Goal: Use online tool/utility

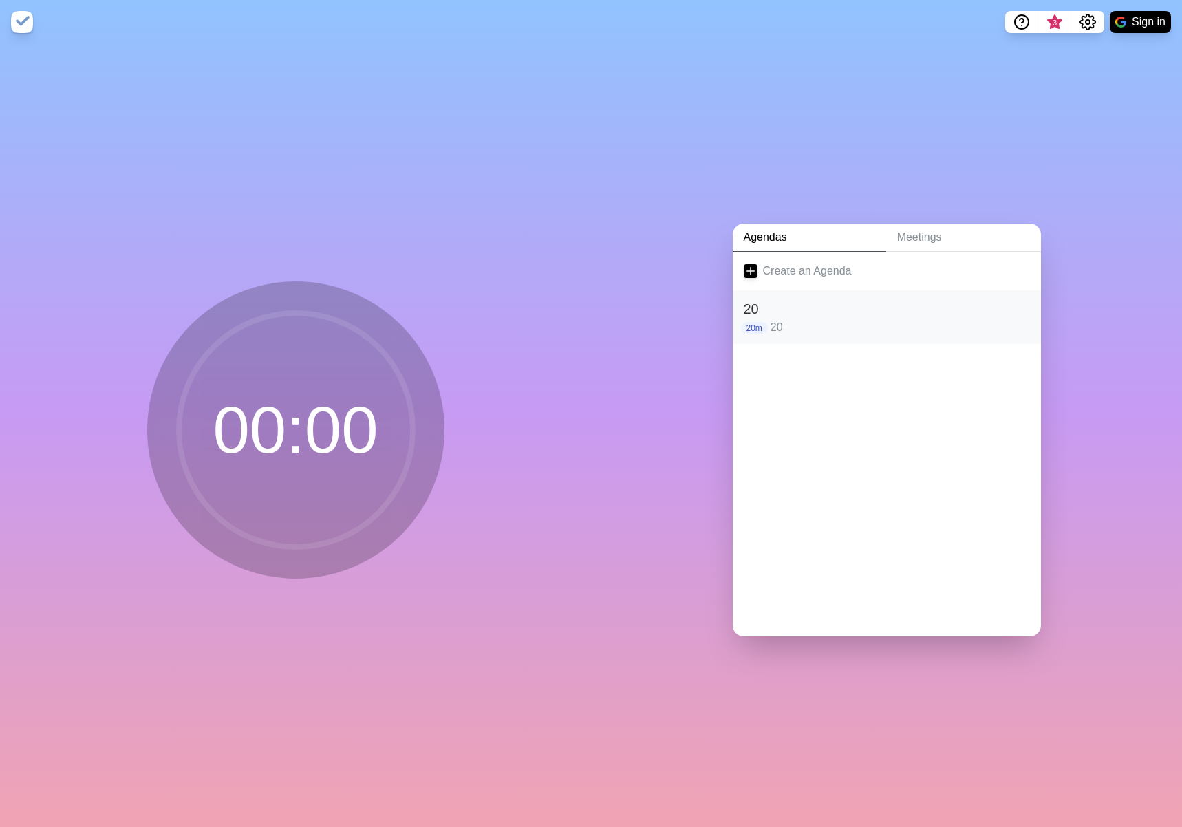
click at [806, 304] on h2 "20" at bounding box center [887, 309] width 286 height 21
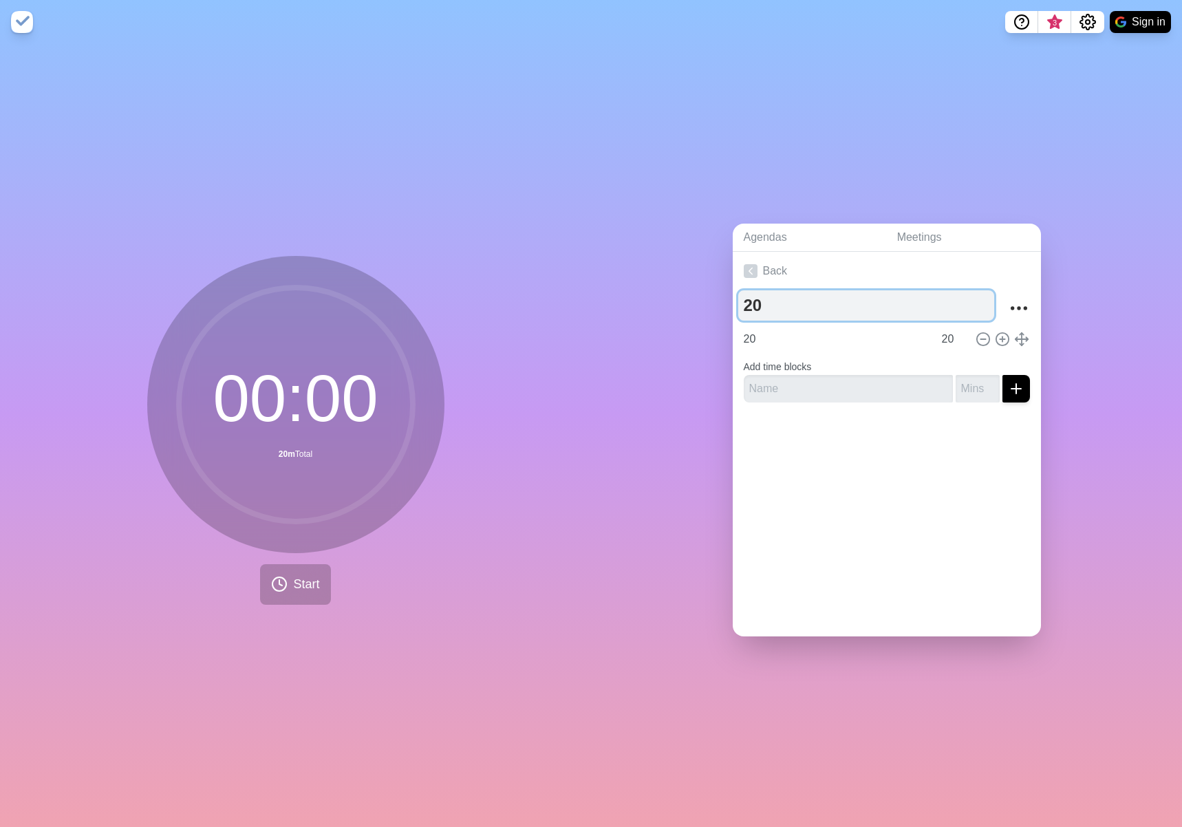
click at [803, 304] on textarea "20" at bounding box center [866, 305] width 256 height 30
type textarea "2"
type textarea "7"
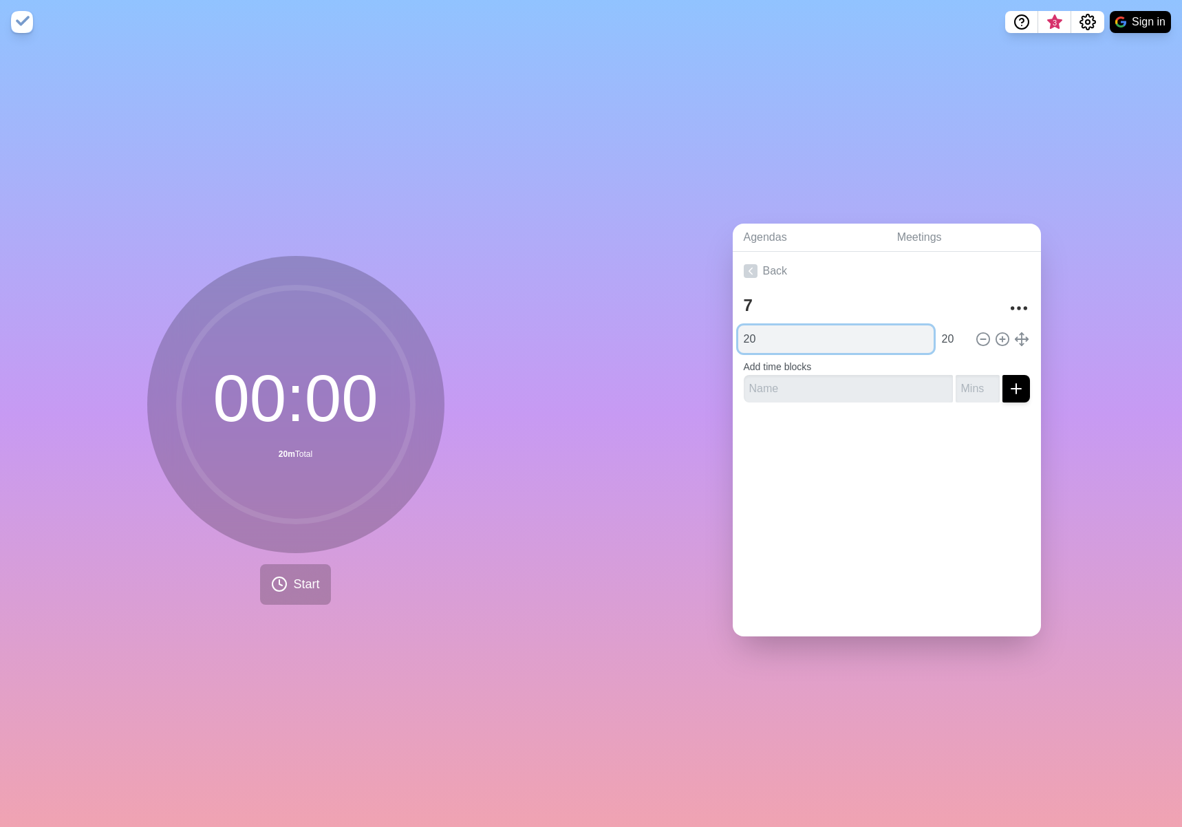
click at [768, 335] on input "20" at bounding box center [835, 339] width 195 height 28
type input "2"
type input "7"
click at [281, 601] on div "00 : 00 7m Total Start" at bounding box center [295, 435] width 591 height 783
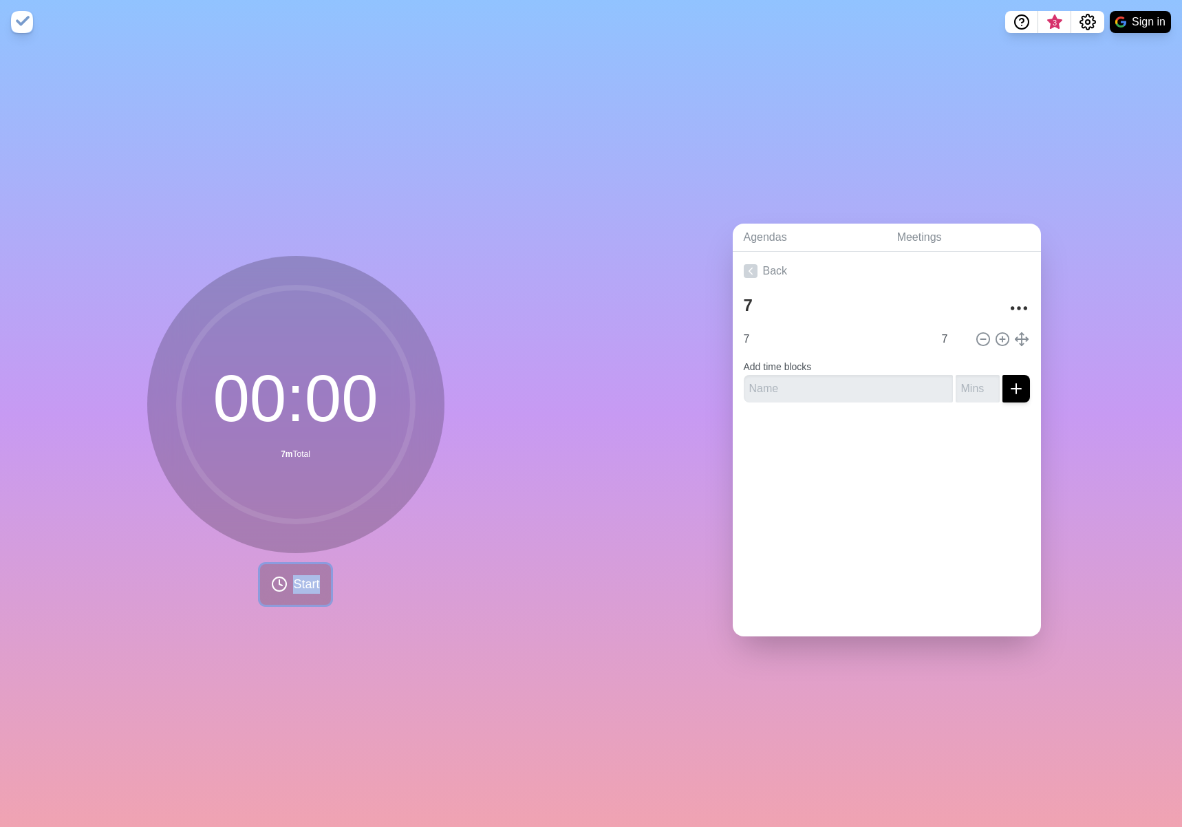
click at [287, 594] on button "Start" at bounding box center [295, 584] width 70 height 41
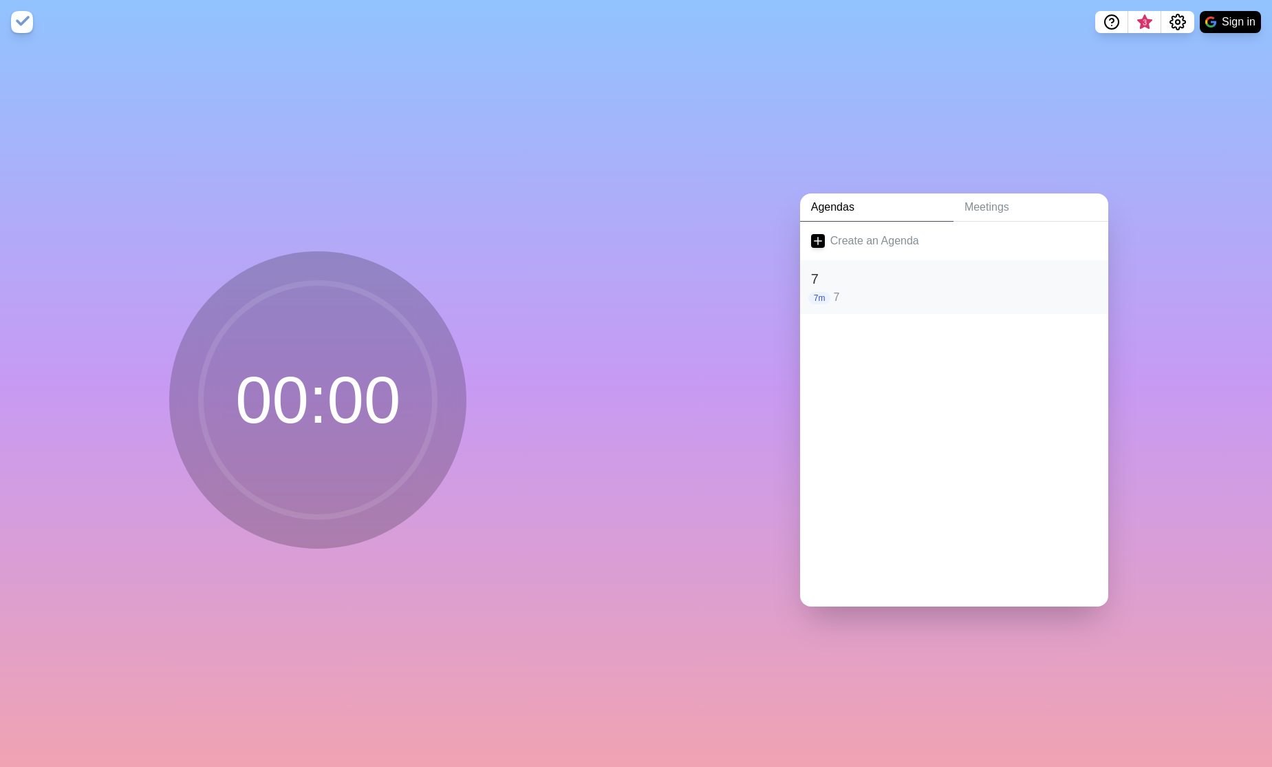
click at [880, 278] on h2 "7" at bounding box center [954, 278] width 286 height 21
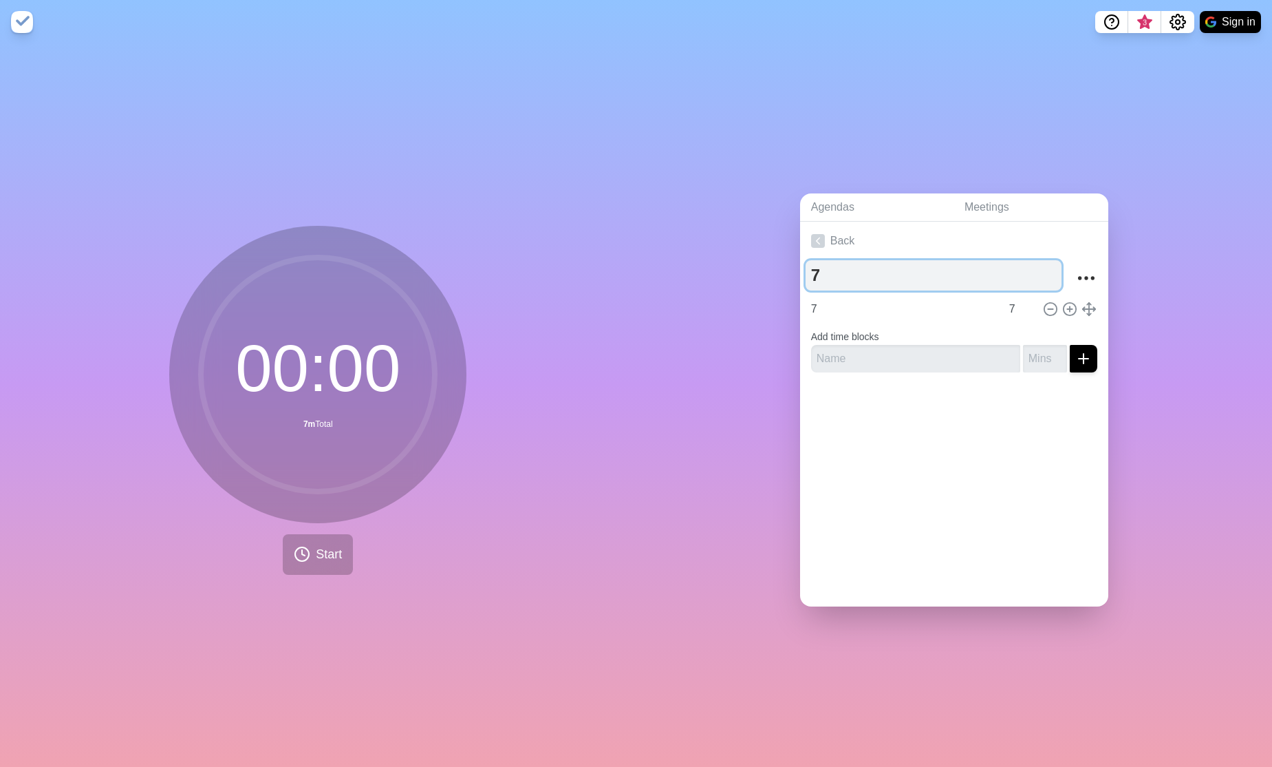
click at [842, 270] on textarea "7" at bounding box center [934, 275] width 256 height 30
type textarea "15"
type input "15"
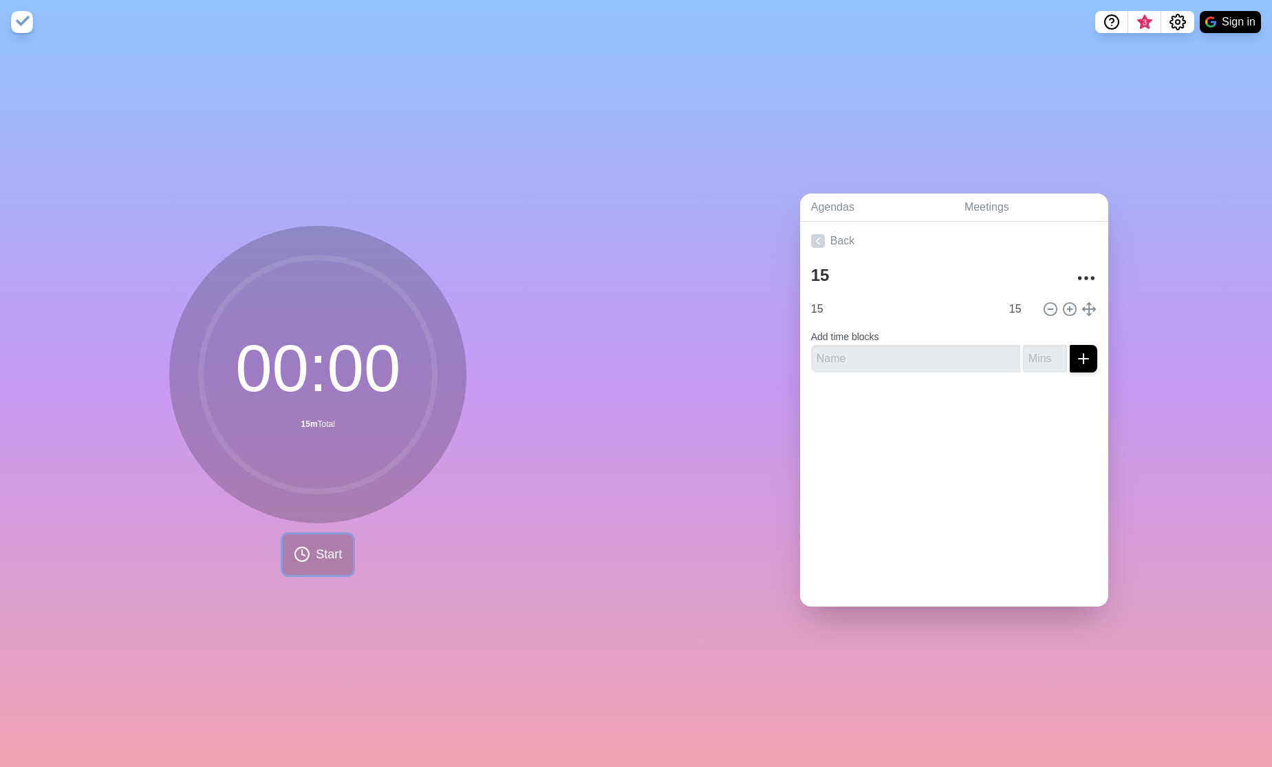
click at [320, 545] on span "Start" at bounding box center [329, 554] width 26 height 19
